Goal: Task Accomplishment & Management: Manage account settings

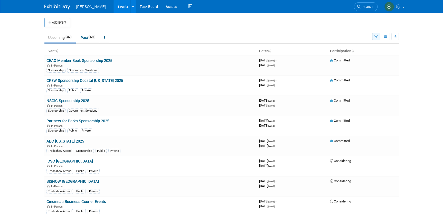
click at [375, 37] on icon "button" at bounding box center [375, 36] width 3 height 3
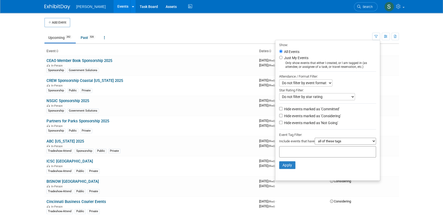
click at [333, 148] on div at bounding box center [327, 151] width 97 height 11
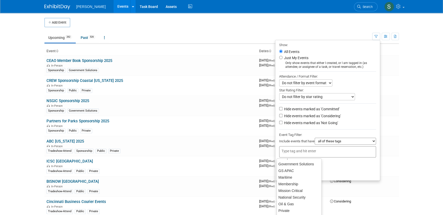
scroll to position [70, 0]
click at [290, 206] on div "Private" at bounding box center [298, 207] width 45 height 7
type input "Private"
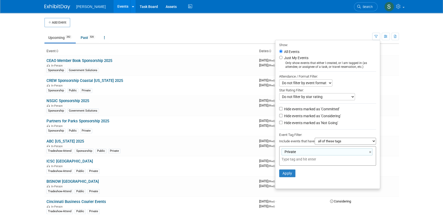
click at [311, 162] on input "text" at bounding box center [317, 159] width 72 height 5
type input "pu"
click at [292, 172] on div "Public" at bounding box center [312, 171] width 72 height 7
type input "Private, Public"
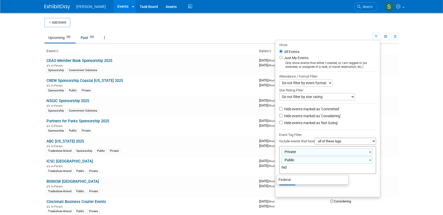
type input "fede"
click at [294, 181] on div "Federal" at bounding box center [312, 180] width 72 height 7
type input "Private, Public, Federal"
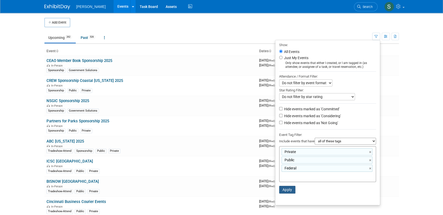
click at [284, 190] on button "Apply" at bounding box center [287, 190] width 16 height 8
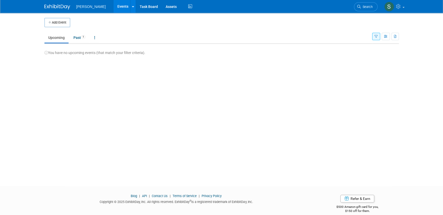
click at [373, 35] on button "button" at bounding box center [376, 36] width 8 height 7
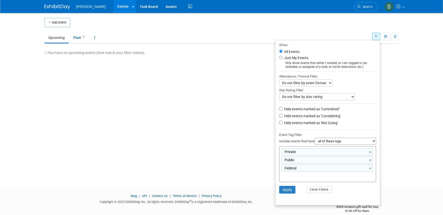
click at [338, 140] on select "all of these tags any one of these tags only and exactly these specific tags" at bounding box center [344, 141] width 61 height 7
select select "any"
click at [314, 139] on select "all of these tags any one of these tags only and exactly these specific tags" at bounding box center [344, 141] width 61 height 7
click at [288, 189] on button "Apply" at bounding box center [287, 190] width 16 height 8
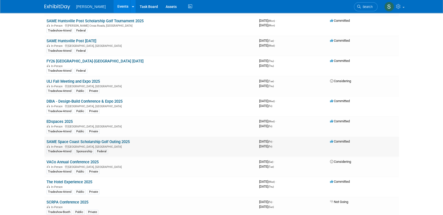
scroll to position [676, 0]
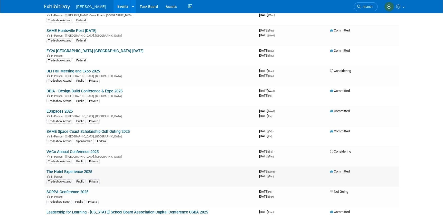
click at [92, 170] on link "The Hotel Experience 2025" at bounding box center [69, 172] width 46 height 5
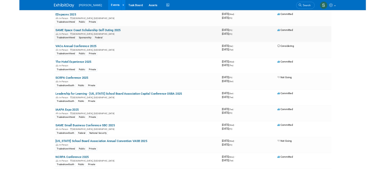
scroll to position [793, 0]
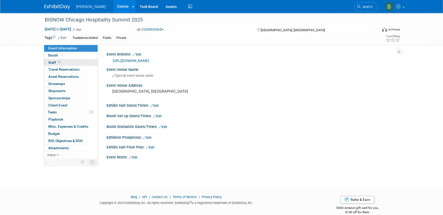
click at [80, 61] on link "1 Staff 1" at bounding box center [70, 62] width 53 height 7
click at [139, 62] on link "[URL][DOMAIN_NAME]" at bounding box center [131, 61] width 36 height 4
